Goal: Complete application form

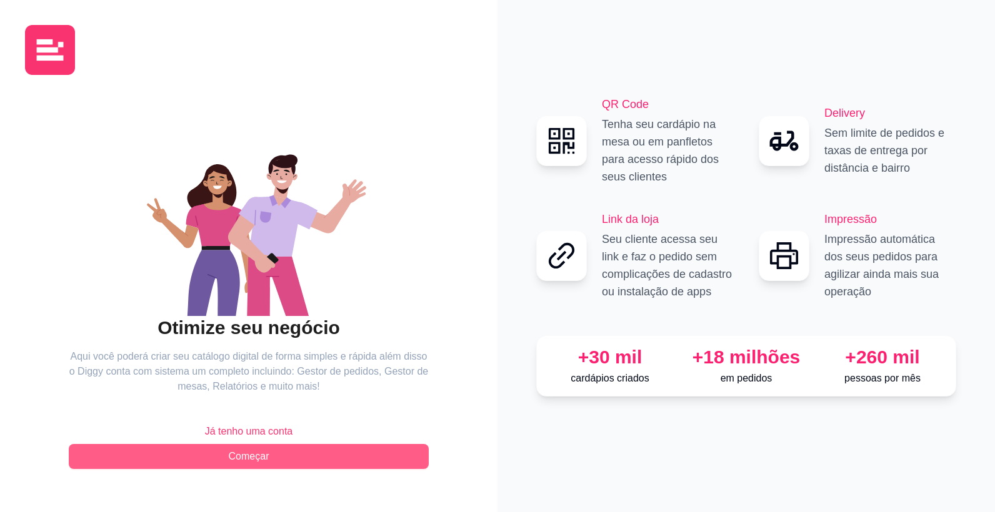
click at [270, 460] on button "Começar" at bounding box center [249, 456] width 360 height 25
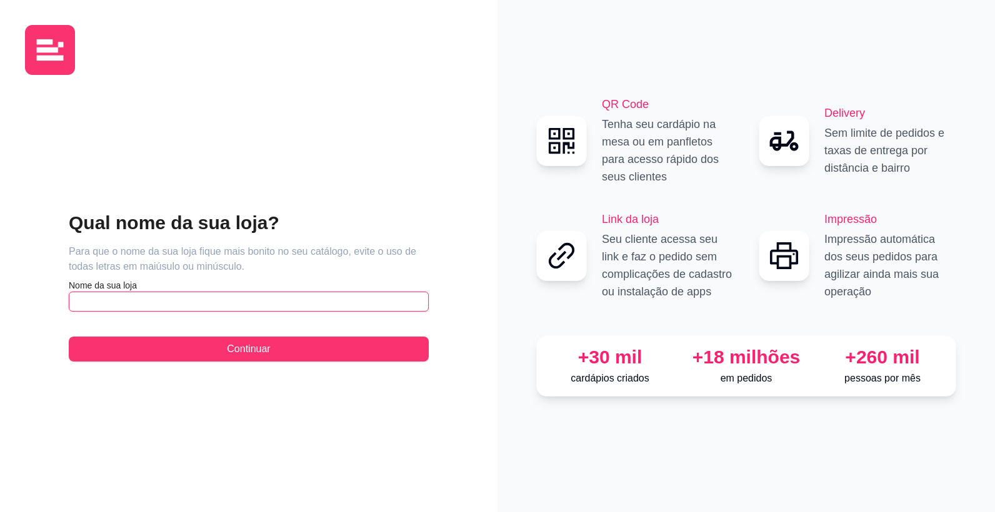
click at [137, 309] on input "text" at bounding box center [249, 302] width 360 height 20
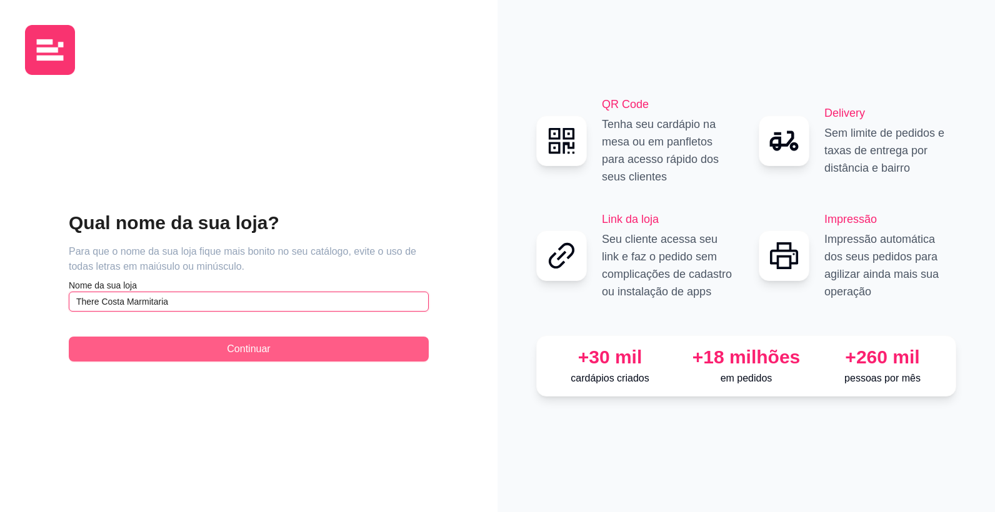
type input "There Costa Marmitaria"
click at [335, 338] on button "Continuar" at bounding box center [249, 349] width 360 height 25
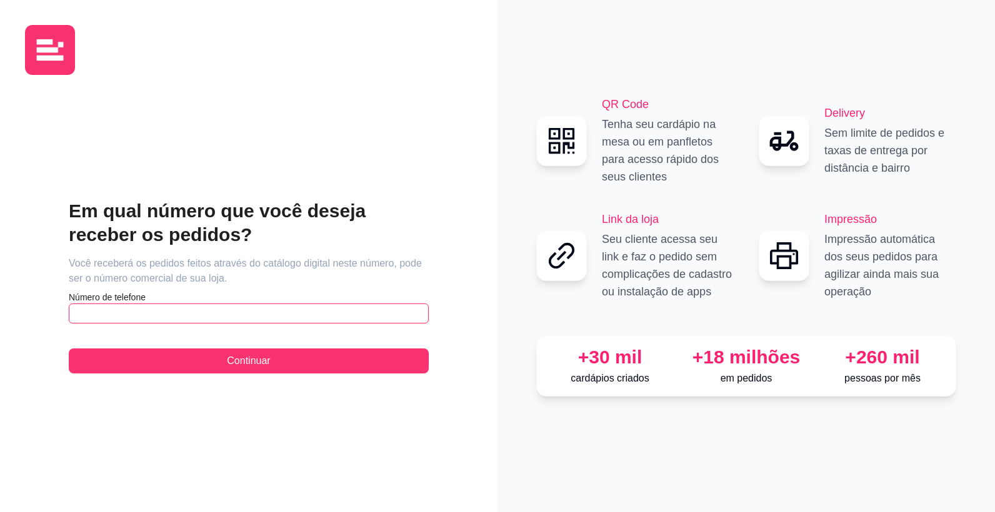
click at [229, 319] on input "text" at bounding box center [249, 314] width 360 height 20
type input "[PHONE_NUMBER]"
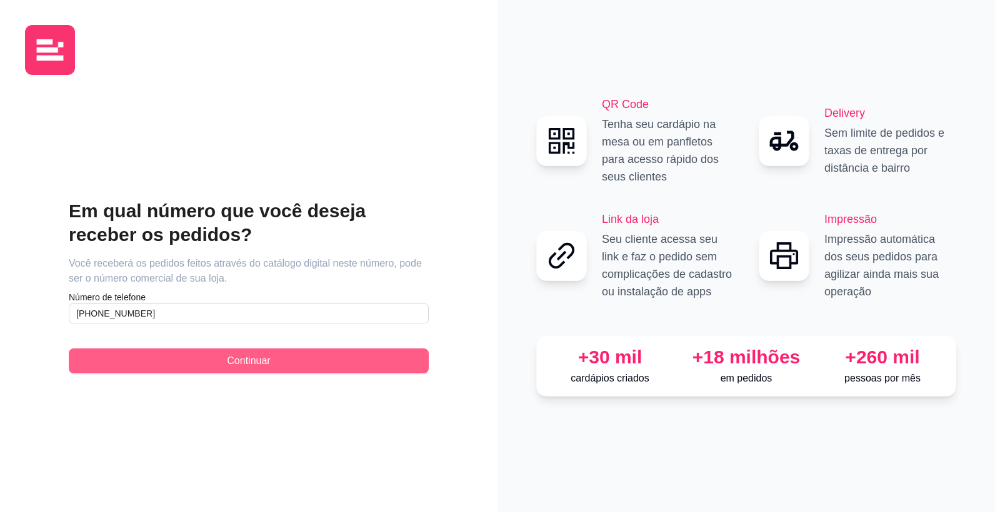
click at [238, 368] on span "Continuar" at bounding box center [248, 361] width 43 height 15
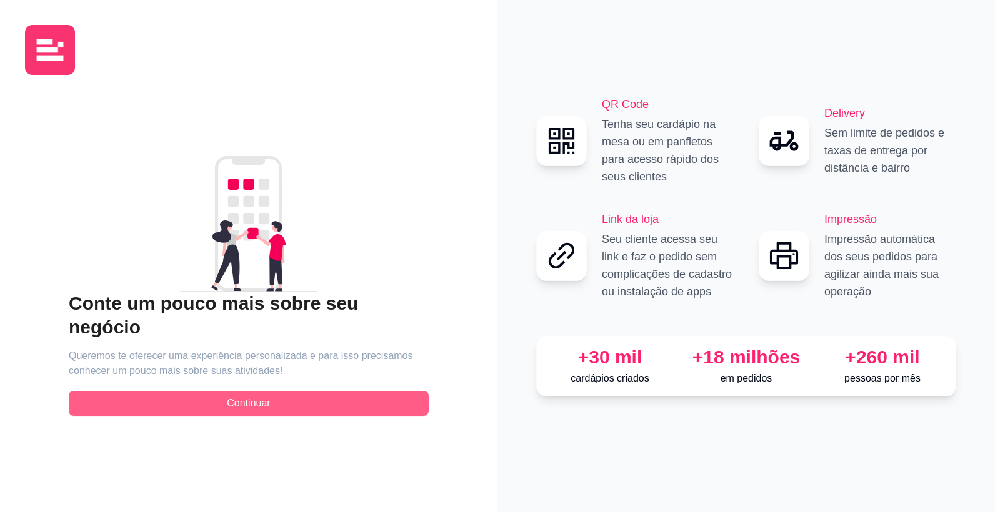
click at [254, 396] on span "Continuar" at bounding box center [248, 403] width 43 height 15
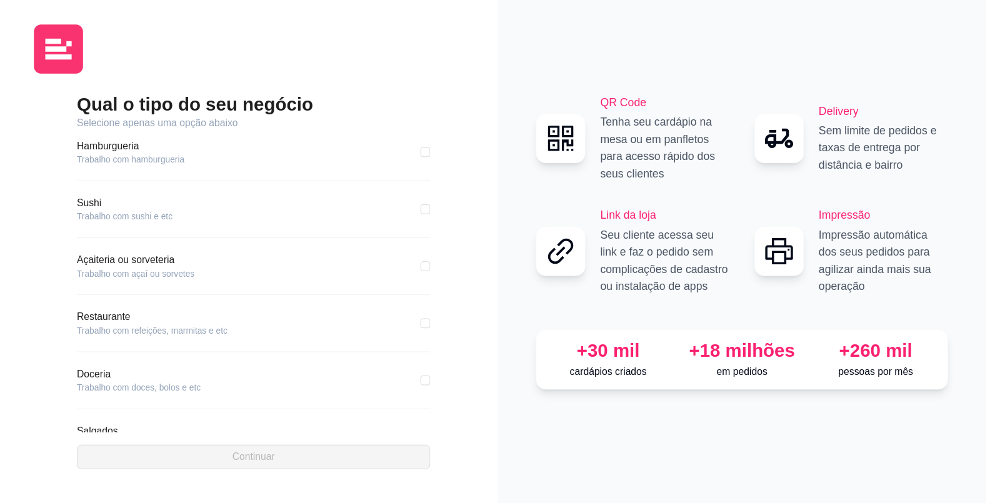
scroll to position [125, 0]
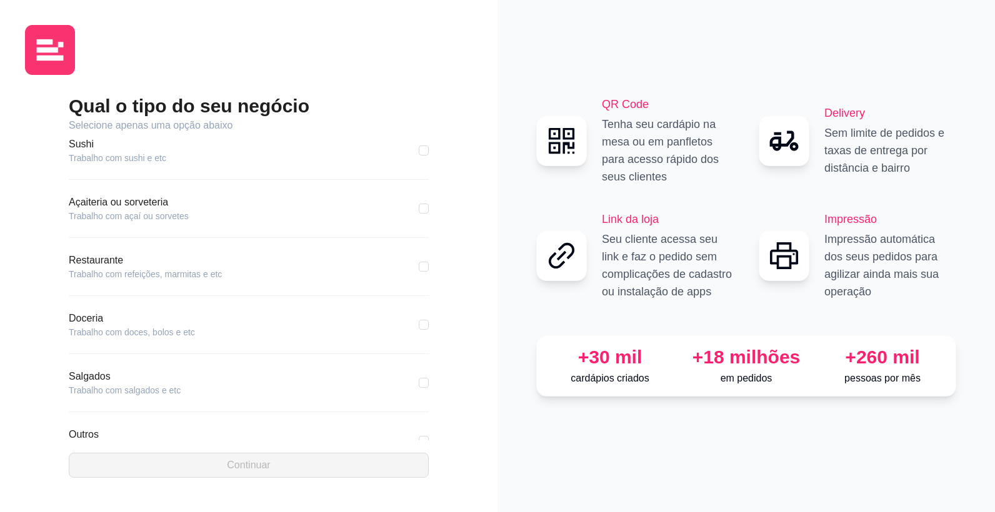
click at [122, 281] on div "Restaurante Trabalho com refeições, marmitas e etc" at bounding box center [249, 274] width 360 height 43
click at [110, 262] on article "Restaurante" at bounding box center [145, 260] width 153 height 15
click at [110, 261] on article "Restaurante" at bounding box center [145, 260] width 153 height 15
click at [419, 264] on input "checkbox" at bounding box center [424, 267] width 10 height 10
checkbox input "true"
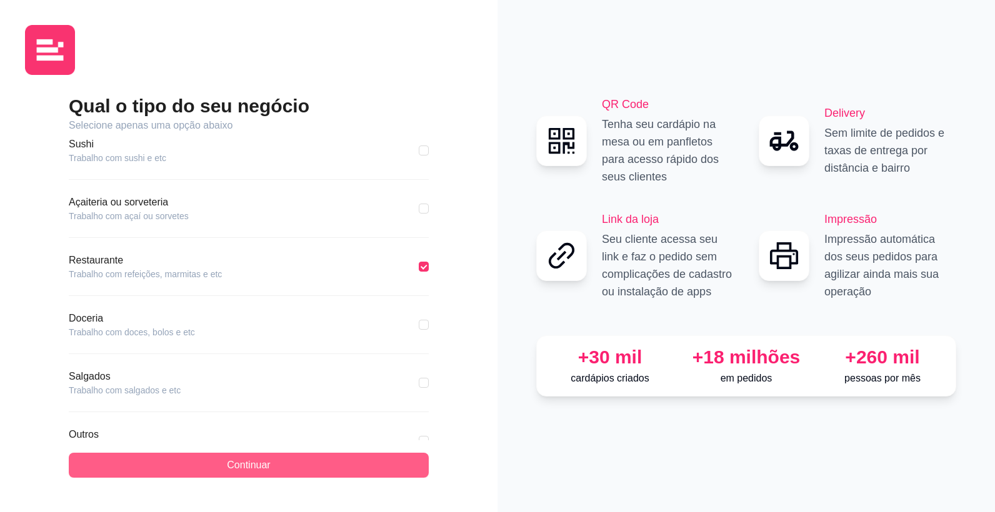
click at [251, 470] on span "Continuar" at bounding box center [248, 465] width 43 height 15
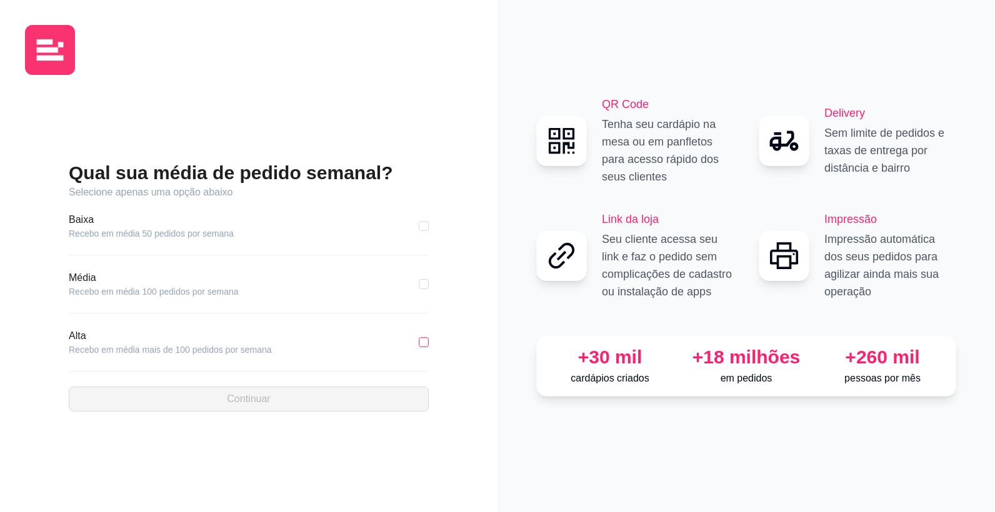
click at [424, 344] on input "checkbox" at bounding box center [424, 342] width 10 height 10
checkbox input "true"
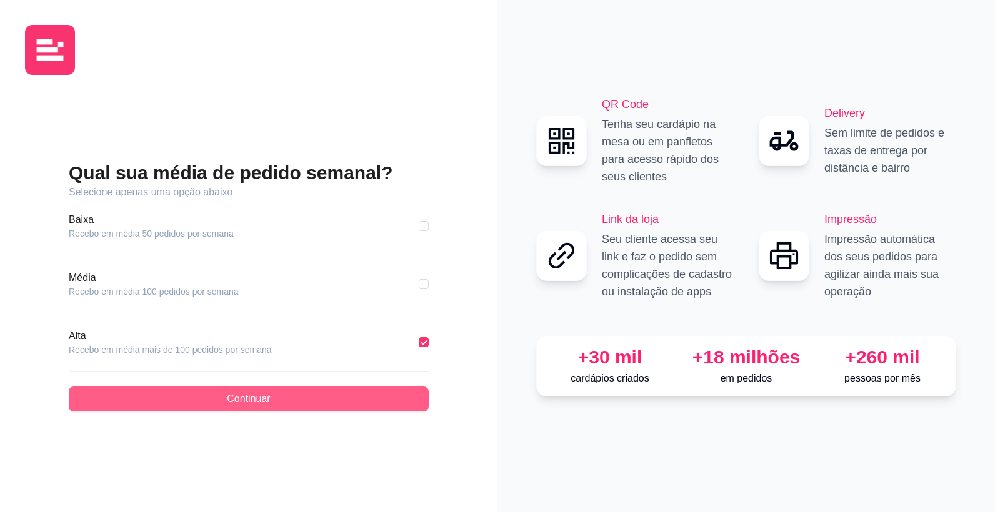
click at [353, 405] on button "Continuar" at bounding box center [249, 399] width 360 height 25
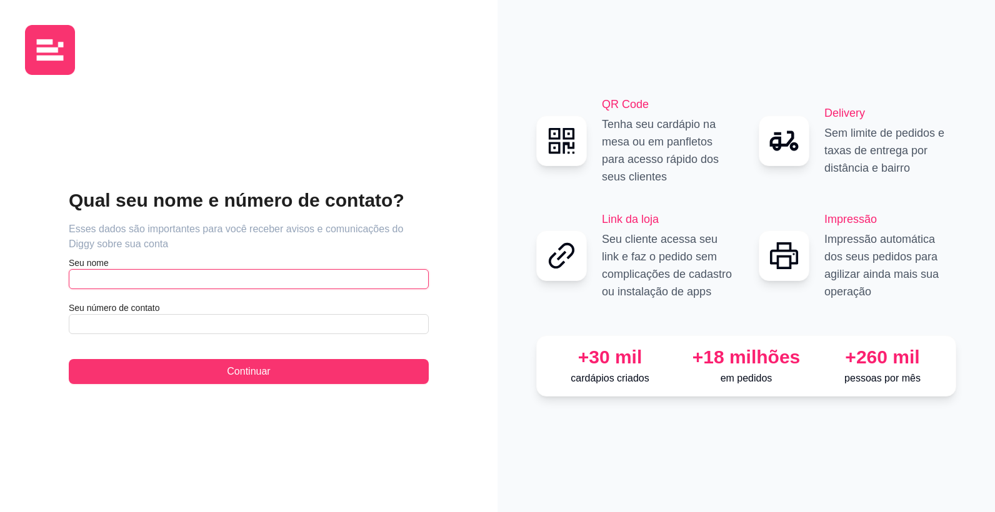
click at [181, 279] on input "text" at bounding box center [249, 279] width 360 height 20
type input "Tere"
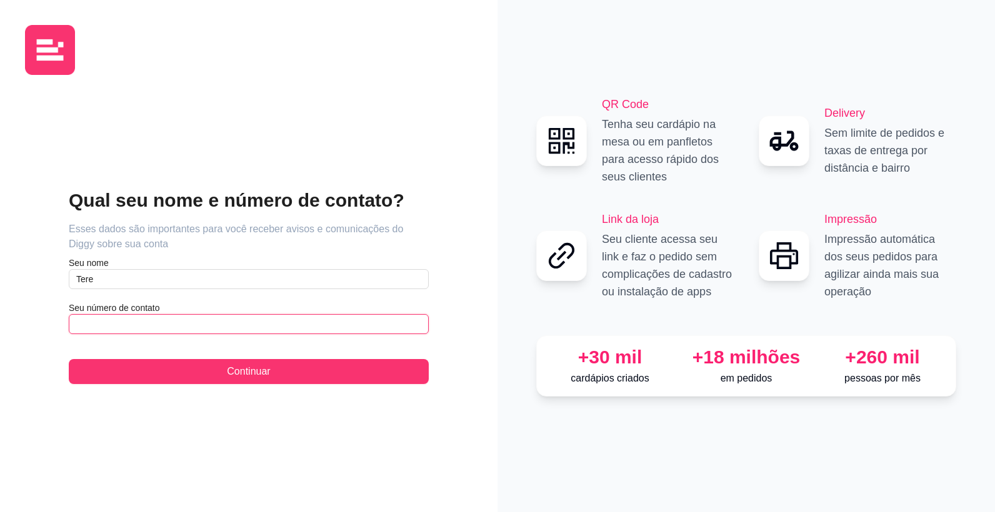
click at [166, 330] on input "text" at bounding box center [249, 324] width 360 height 20
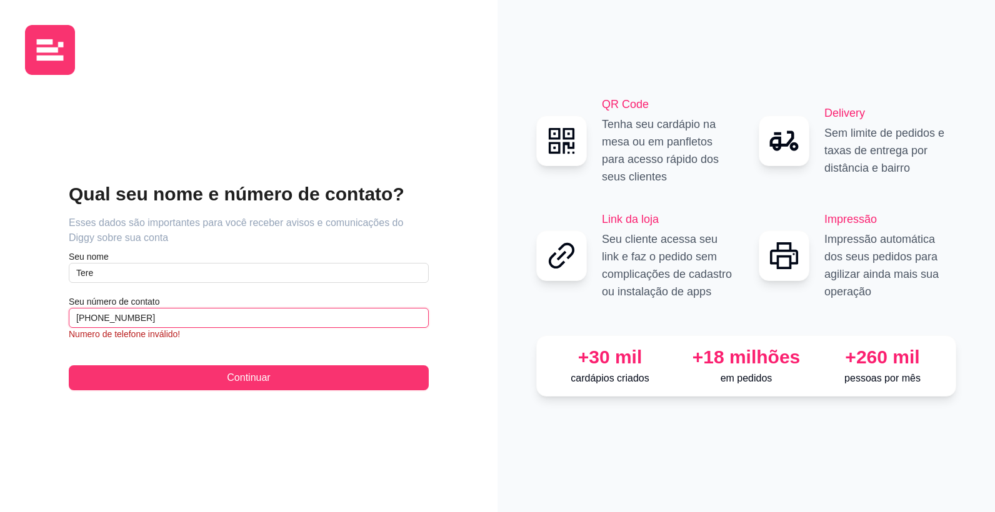
drag, startPoint x: 174, startPoint y: 320, endPoint x: 106, endPoint y: 334, distance: 70.1
click at [106, 334] on div "Seu número de contato [PHONE_NUMBER] Numero de telefone inválido!" at bounding box center [249, 318] width 360 height 45
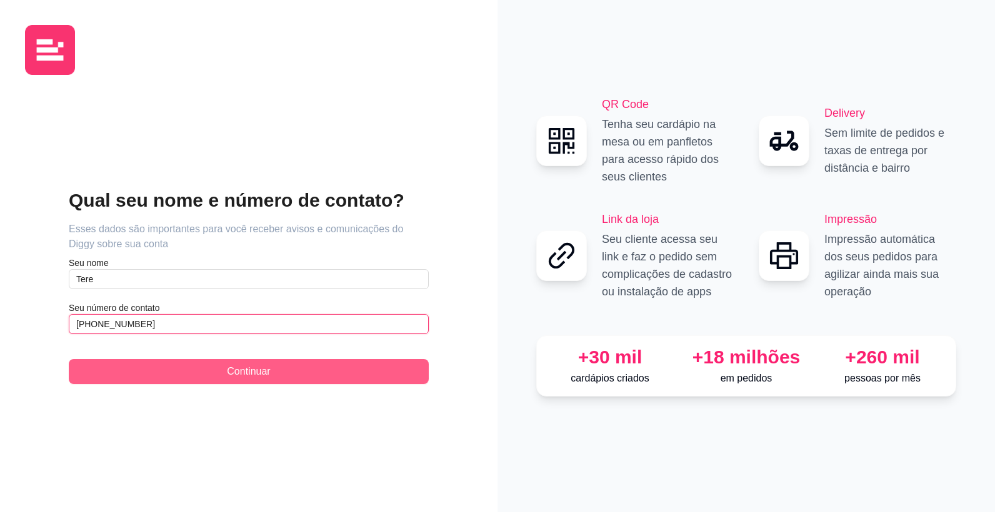
type input "[PHONE_NUMBER]"
click at [181, 376] on button "Continuar" at bounding box center [249, 371] width 360 height 25
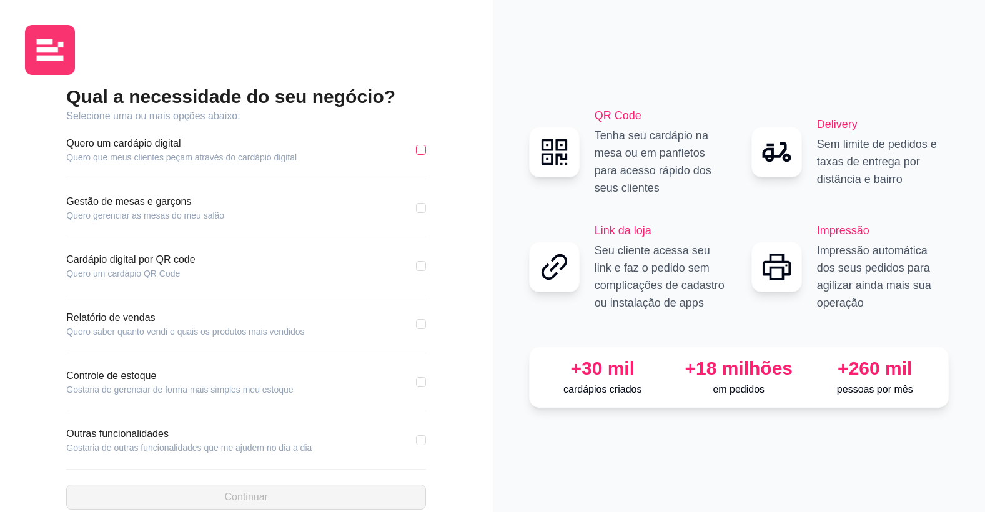
click at [422, 154] on input "checkbox" at bounding box center [421, 150] width 10 height 10
checkbox input "true"
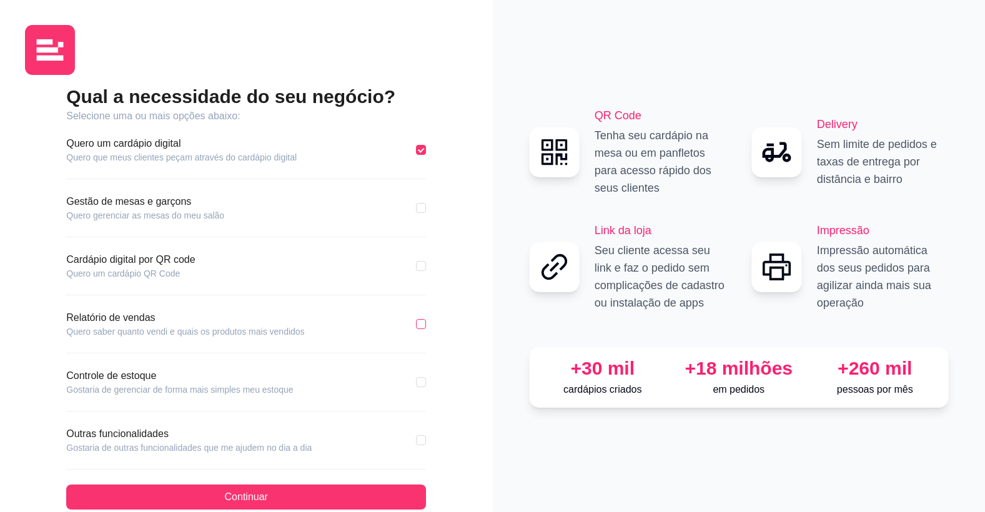
click at [422, 325] on input "checkbox" at bounding box center [421, 324] width 10 height 10
checkbox input "true"
click at [422, 384] on input "checkbox" at bounding box center [421, 382] width 10 height 10
checkbox input "true"
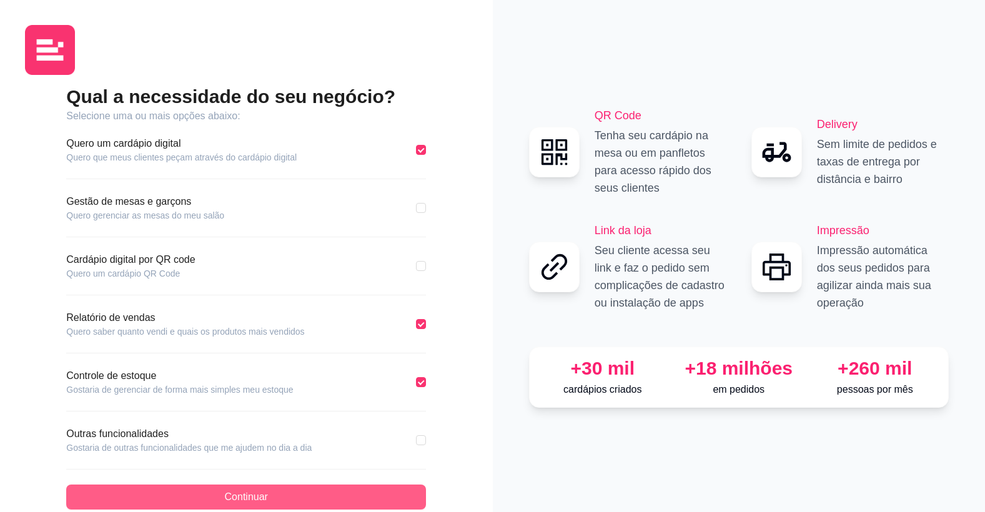
click at [377, 488] on button "Continuar" at bounding box center [246, 497] width 360 height 25
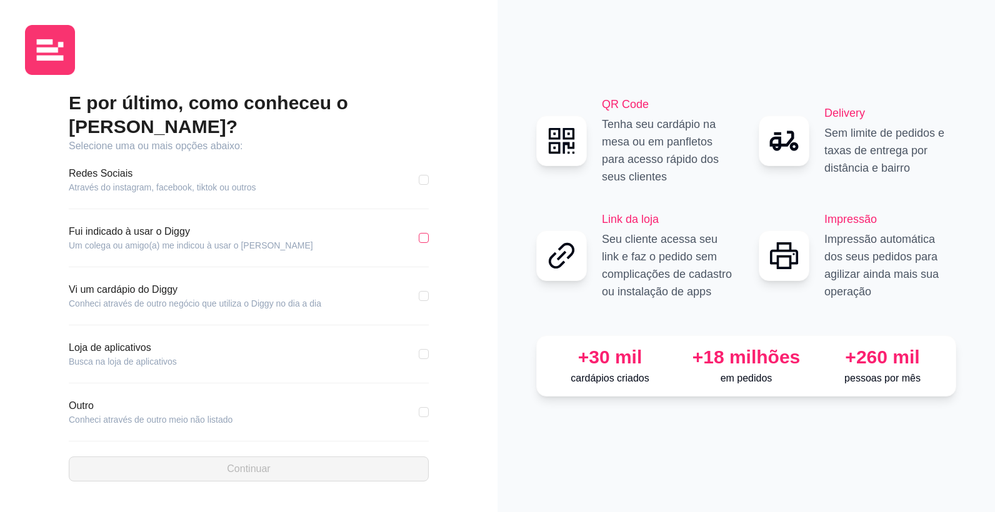
click at [426, 233] on input "checkbox" at bounding box center [424, 238] width 10 height 10
checkbox input "true"
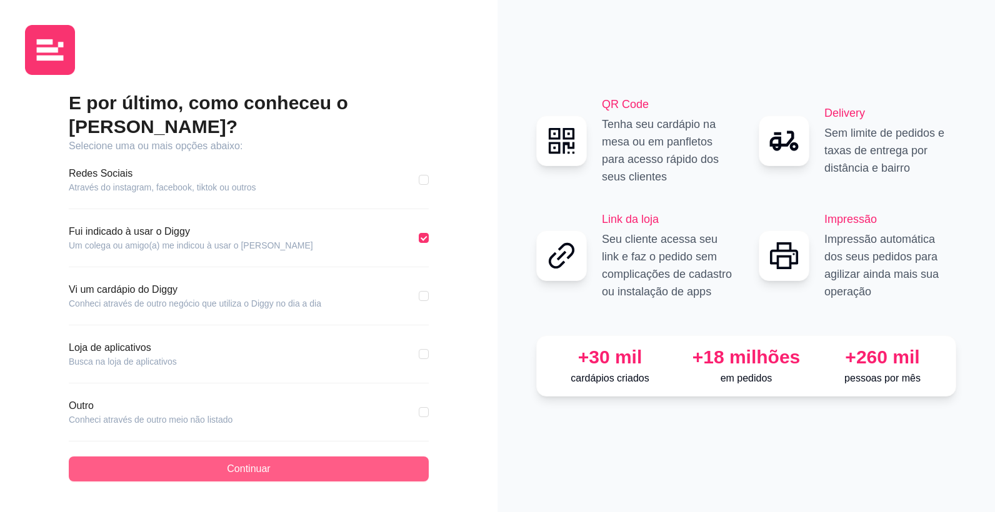
click at [319, 457] on button "Continuar" at bounding box center [249, 469] width 360 height 25
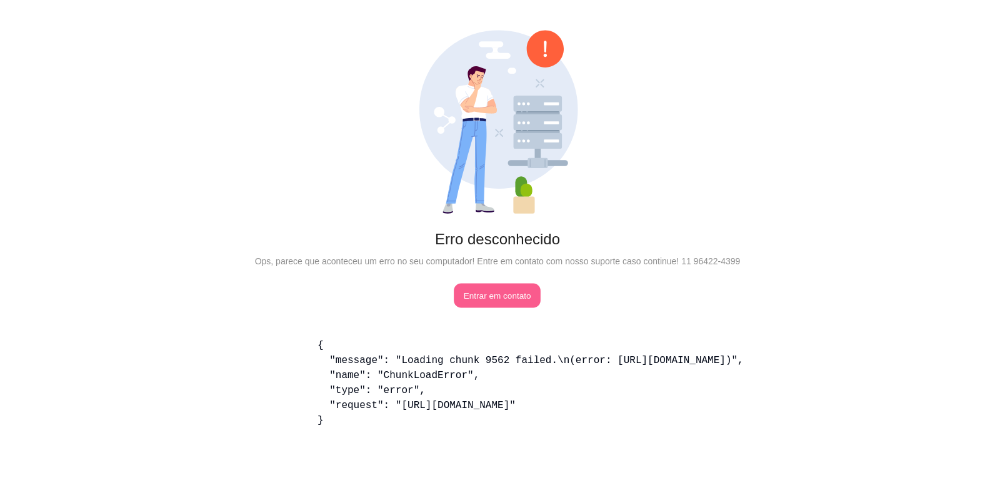
click at [493, 294] on link "Entrar em contato" at bounding box center [497, 296] width 87 height 24
